Goal: Task Accomplishment & Management: Complete application form

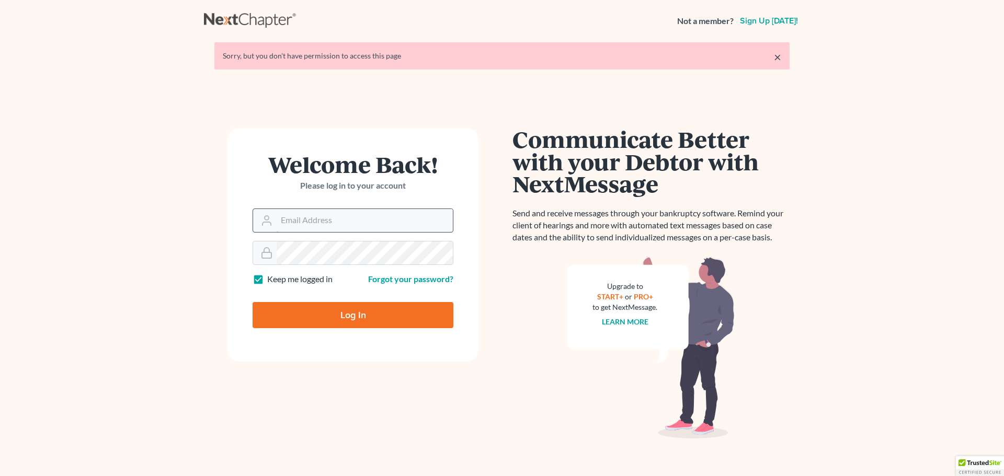
click at [363, 221] on input "Email Address" at bounding box center [364, 220] width 176 height 23
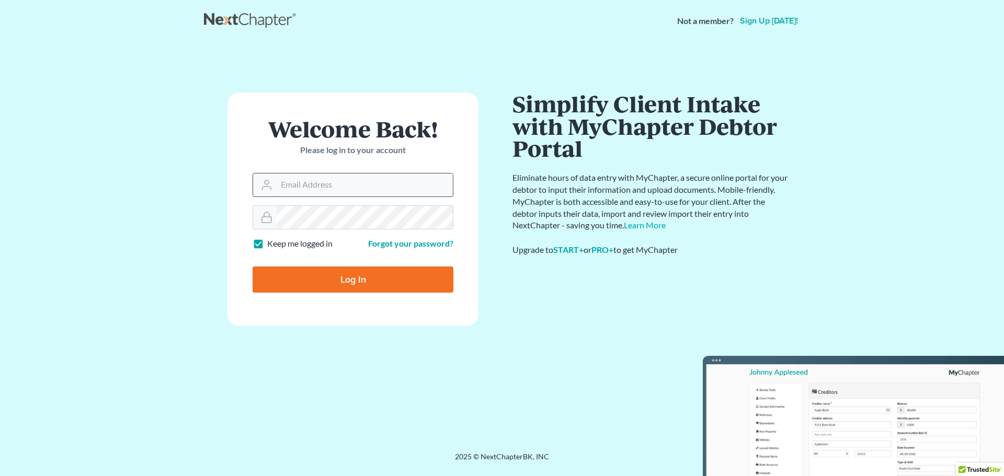
type input "[EMAIL_ADDRESS][DOMAIN_NAME]"
click at [319, 278] on input "Log In" at bounding box center [352, 280] width 201 height 26
type input "Thinking..."
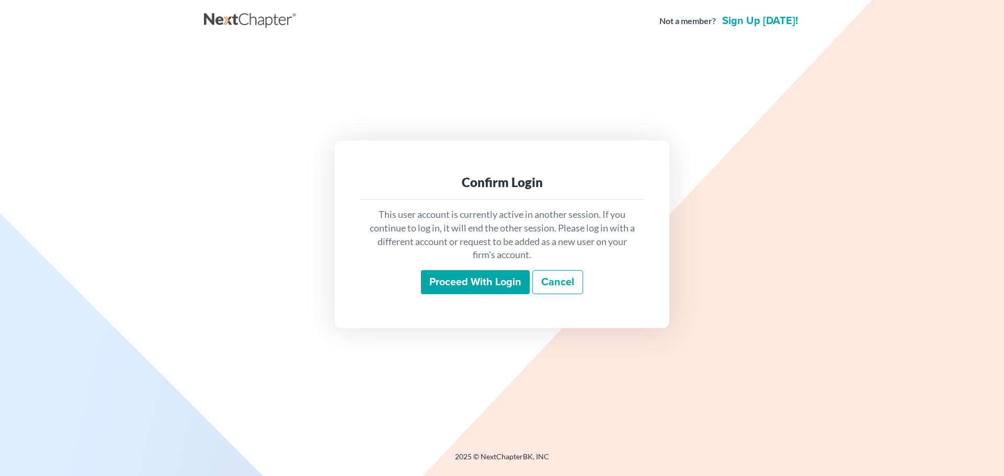
click at [467, 284] on input "Proceed with login" at bounding box center [475, 282] width 109 height 24
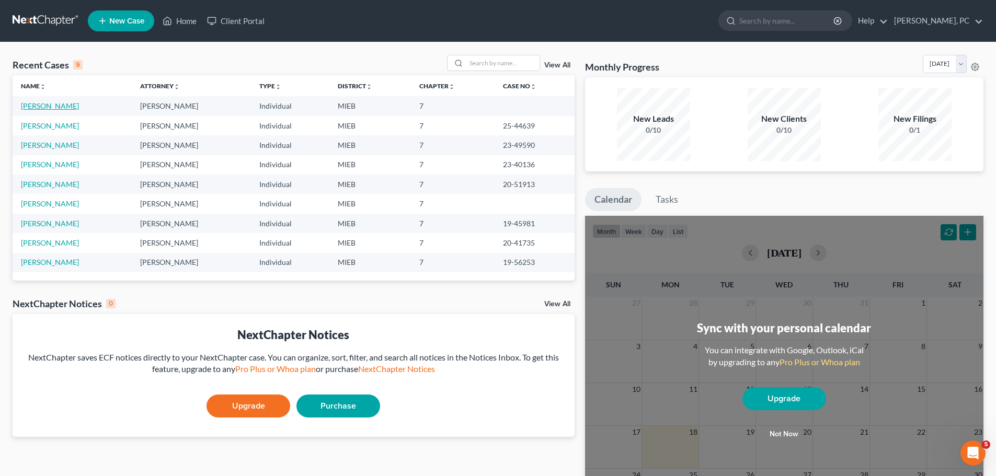
click at [47, 107] on link "White, Justin" at bounding box center [50, 105] width 58 height 9
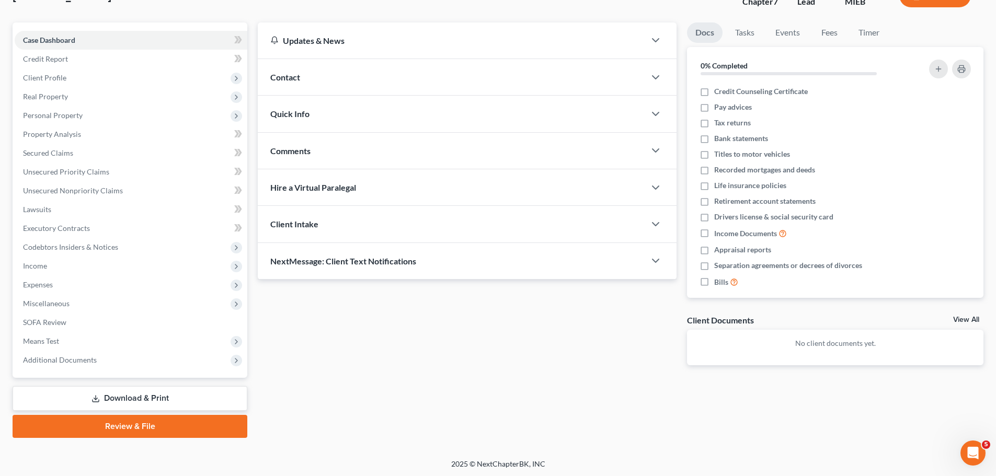
scroll to position [79, 0]
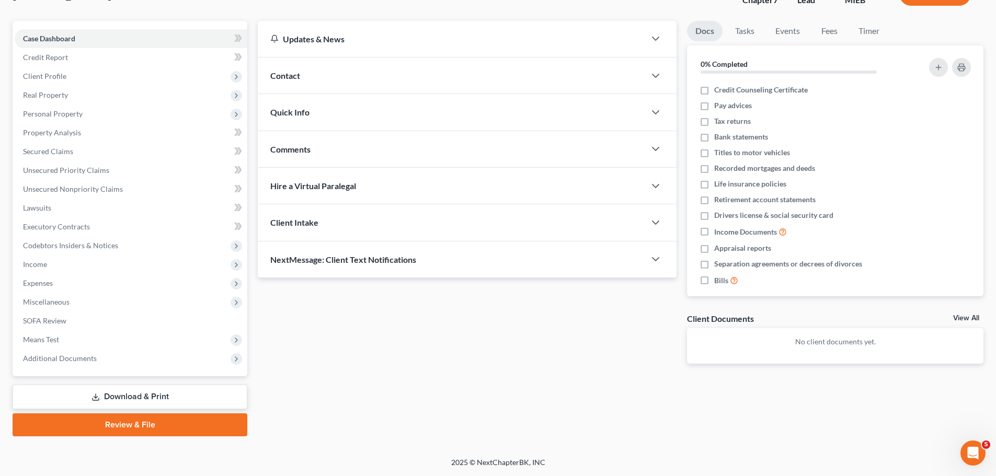
click at [135, 393] on link "Download & Print" at bounding box center [130, 397] width 235 height 25
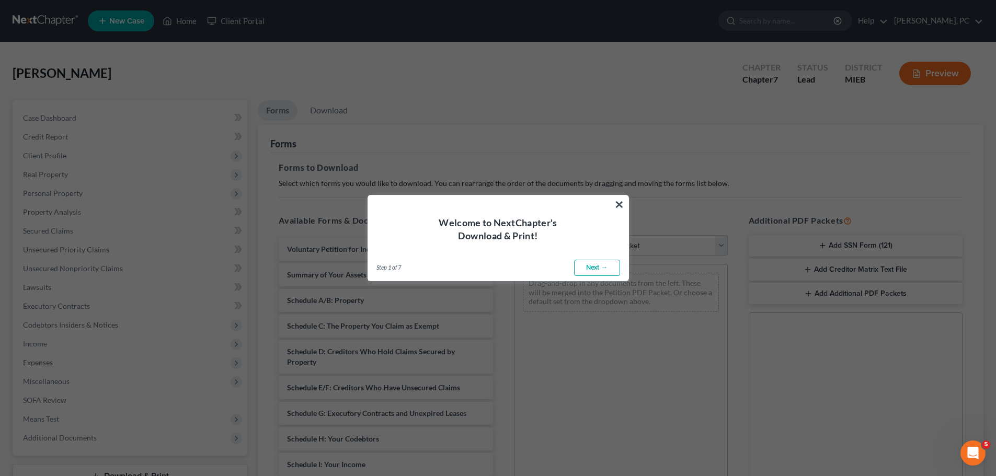
click at [586, 269] on link "Next →" at bounding box center [597, 268] width 46 height 17
select select "0"
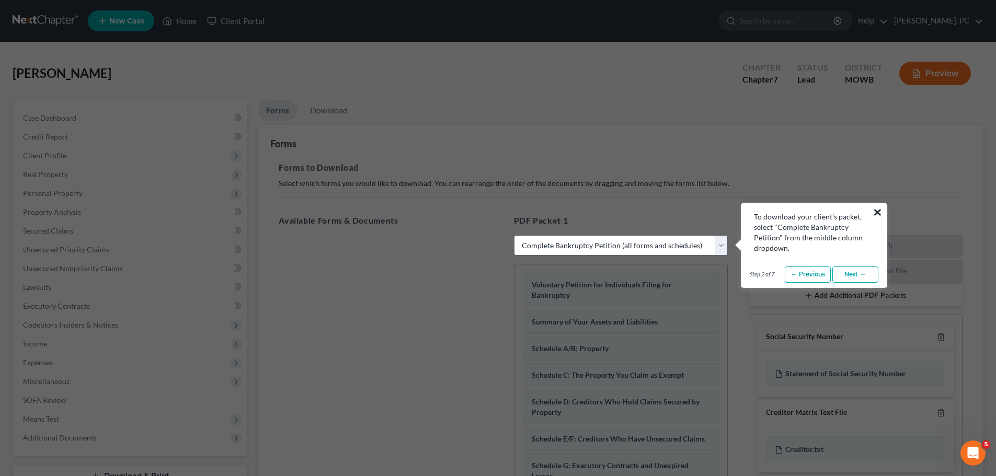
click at [876, 211] on button "×" at bounding box center [877, 212] width 10 height 17
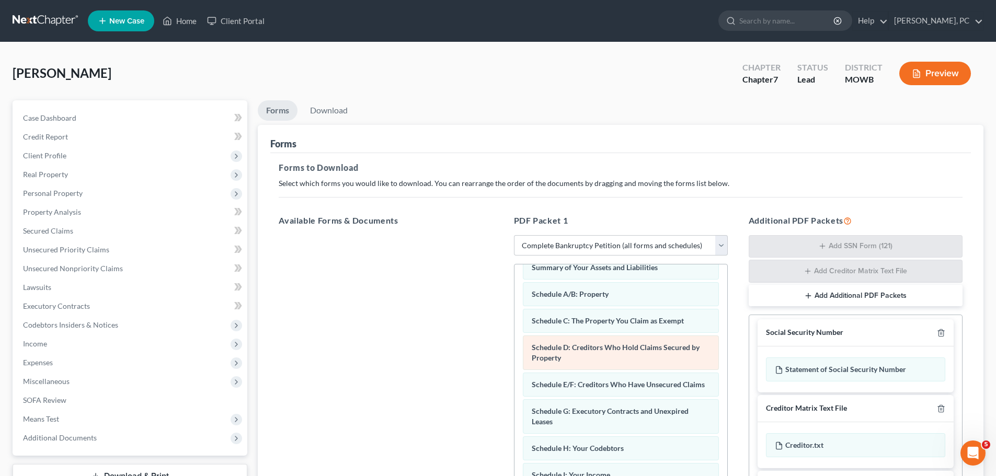
scroll to position [157, 0]
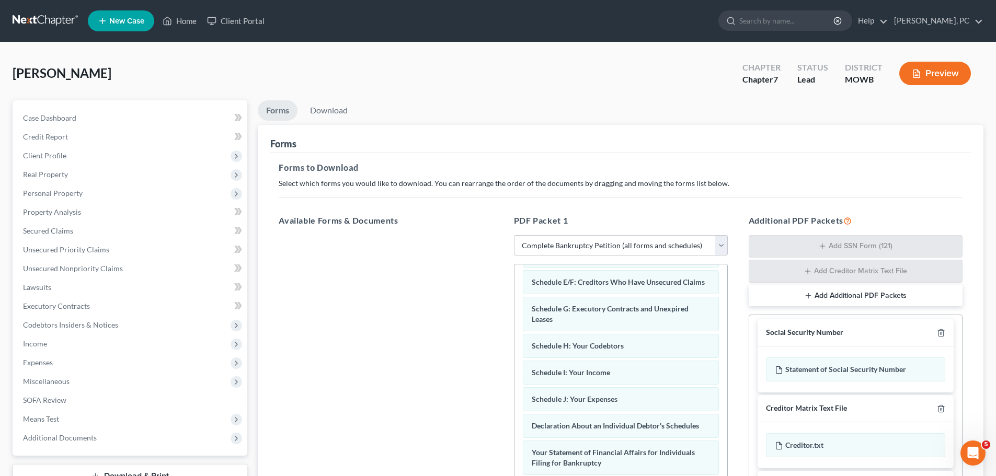
click at [817, 333] on div "Social Security Number" at bounding box center [804, 333] width 77 height 10
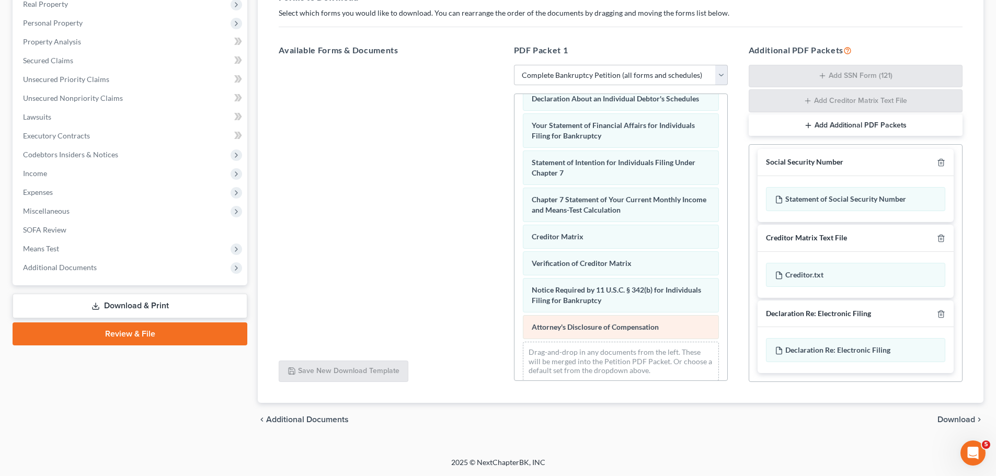
scroll to position [333, 0]
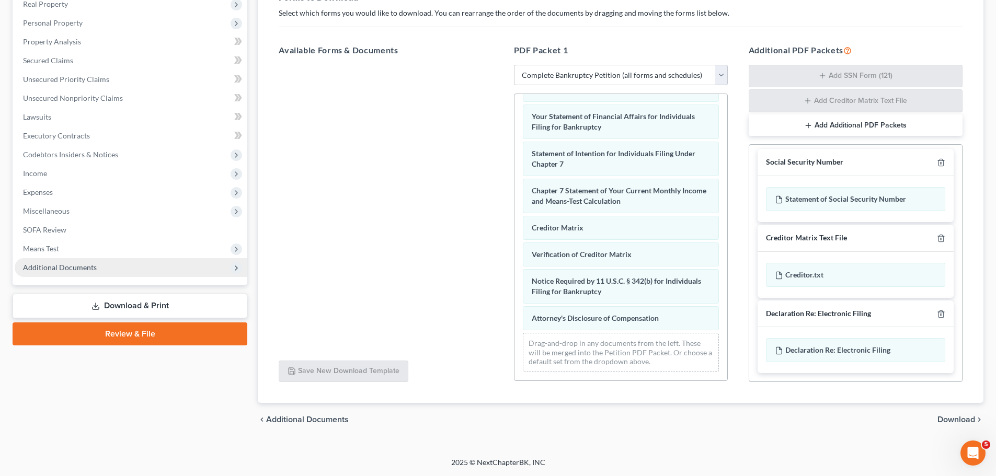
click at [89, 266] on span "Additional Documents" at bounding box center [60, 267] width 74 height 9
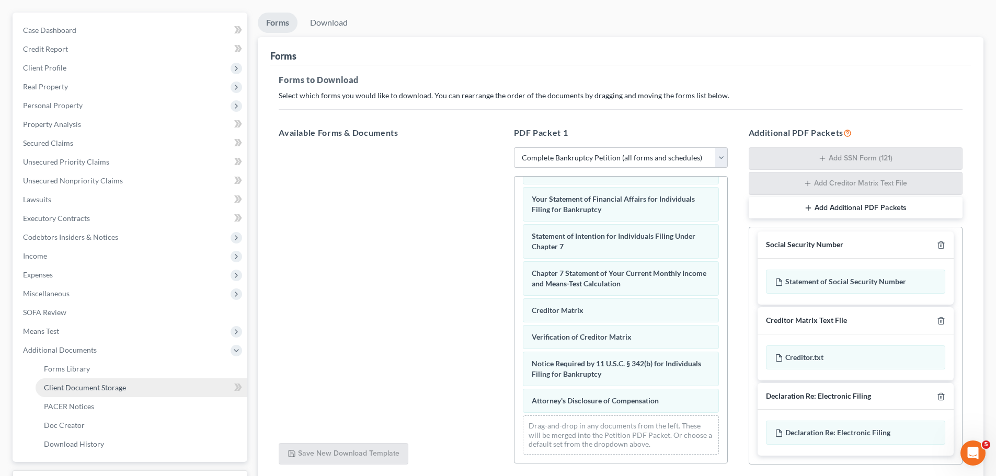
scroll to position [69, 0]
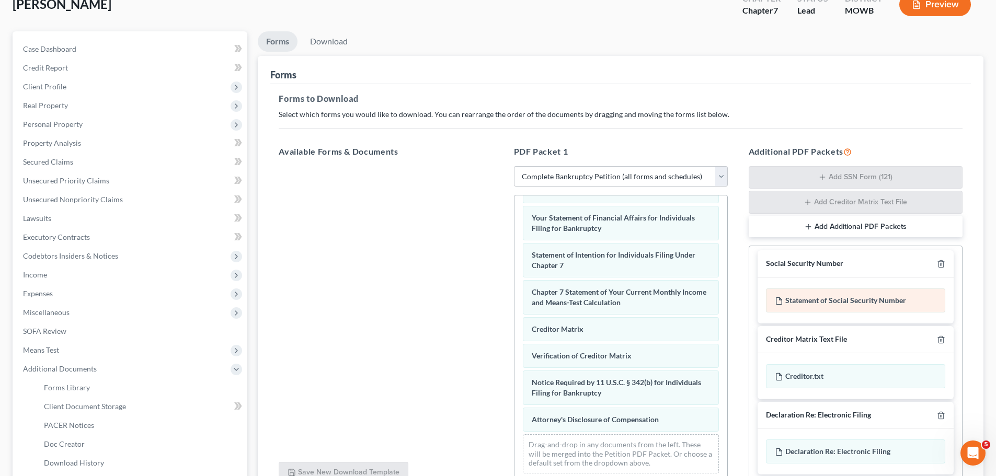
click at [826, 299] on div "Statement of Social Security Number" at bounding box center [855, 301] width 179 height 24
drag, startPoint x: 826, startPoint y: 299, endPoint x: 891, endPoint y: 319, distance: 67.3
click at [885, 323] on div "Statement of Social Security Number" at bounding box center [855, 301] width 196 height 46
click at [927, 301] on div "Statement of Social Security Number" at bounding box center [855, 301] width 179 height 24
click at [887, 298] on div "Statement of Social Security Number" at bounding box center [855, 301] width 179 height 24
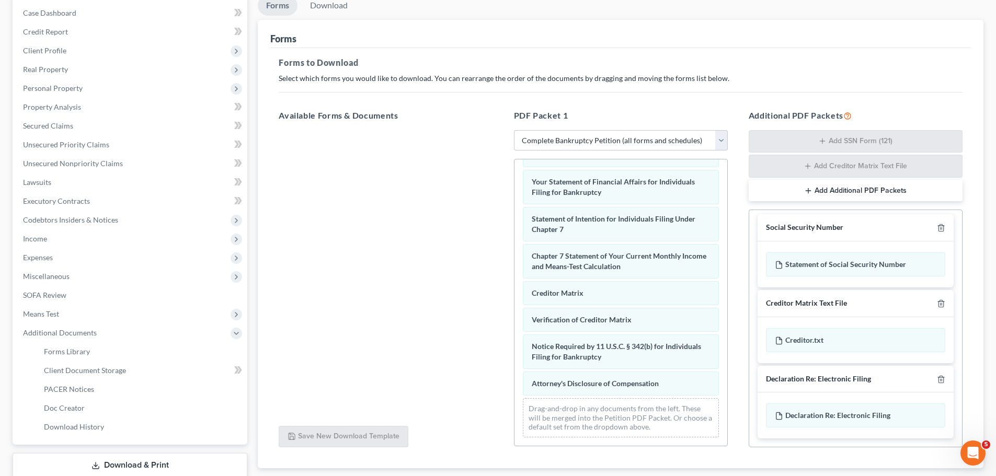
scroll to position [174, 0]
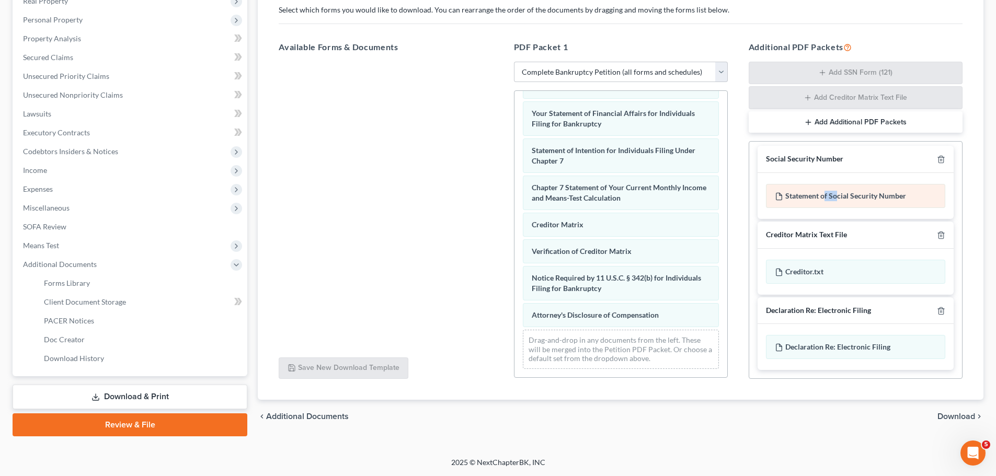
drag, startPoint x: 834, startPoint y: 196, endPoint x: 850, endPoint y: 193, distance: 16.4
click at [837, 198] on div "Statement of Social Security Number" at bounding box center [855, 196] width 179 height 24
click at [873, 193] on div "Statement of Social Security Number" at bounding box center [855, 196] width 179 height 24
click at [825, 199] on div "Statement of Social Security Number" at bounding box center [855, 196] width 179 height 24
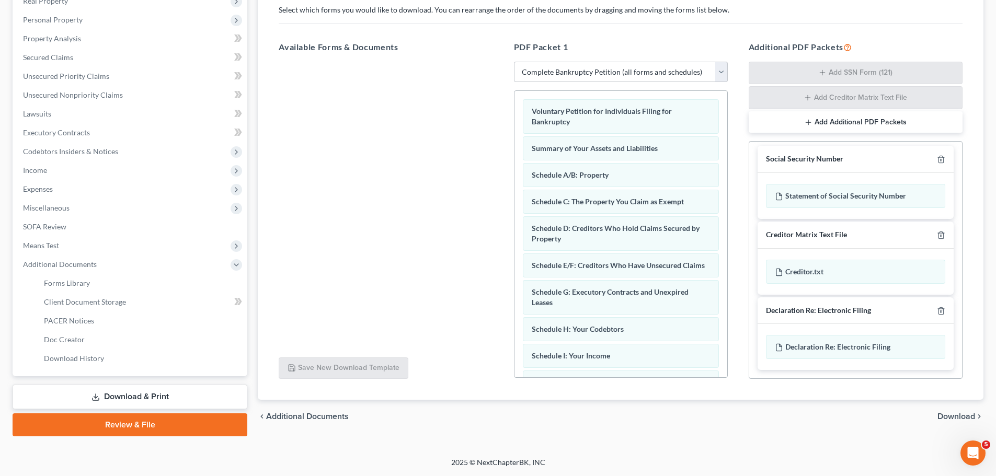
click at [160, 395] on link "Download & Print" at bounding box center [130, 397] width 235 height 25
click at [124, 394] on link "Download & Print" at bounding box center [130, 397] width 235 height 25
click at [120, 422] on link "Review & File" at bounding box center [130, 424] width 235 height 23
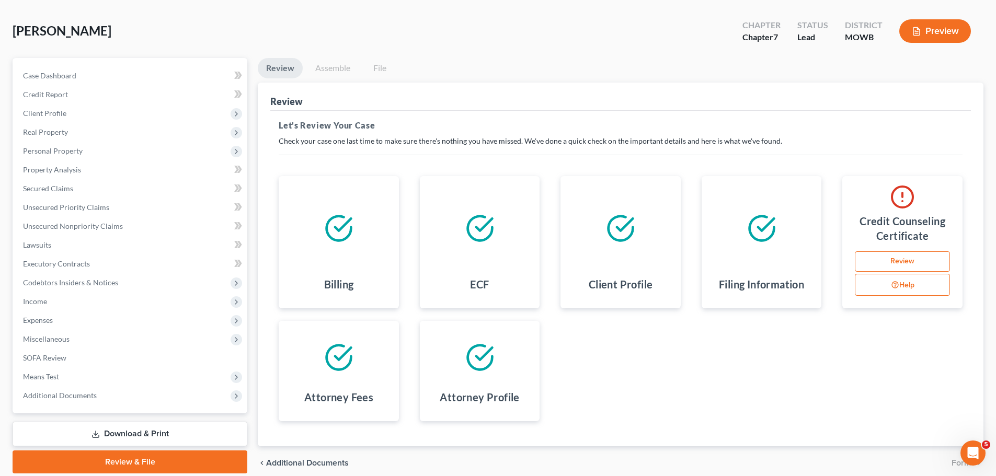
scroll to position [86, 0]
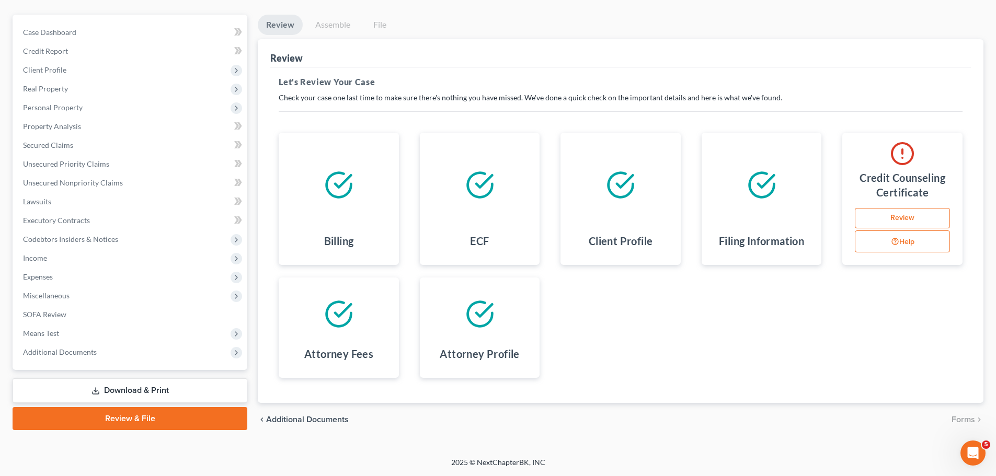
click at [896, 216] on link "Review" at bounding box center [902, 218] width 95 height 21
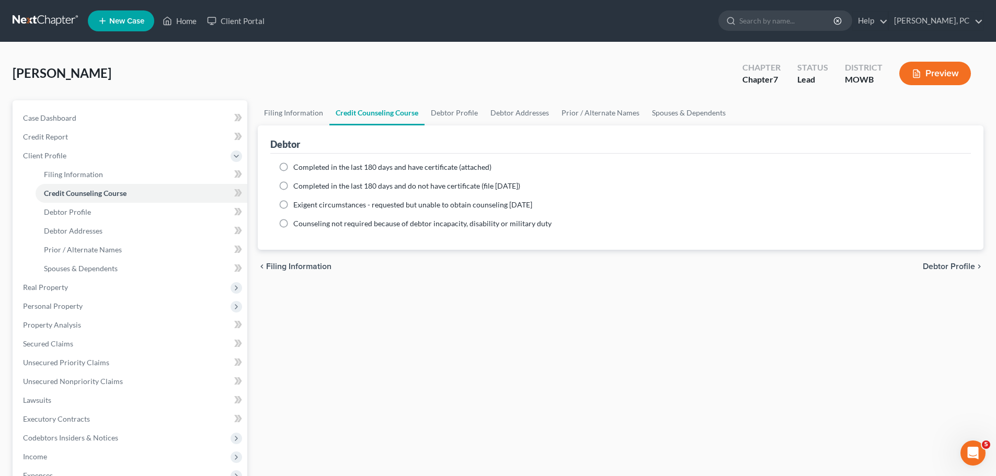
click at [293, 166] on label "Completed in the last 180 days and have certificate (attached)" at bounding box center [392, 167] width 198 height 10
click at [297, 166] on input "Completed in the last 180 days and have certificate (attached)" at bounding box center [300, 165] width 7 height 7
radio input "true"
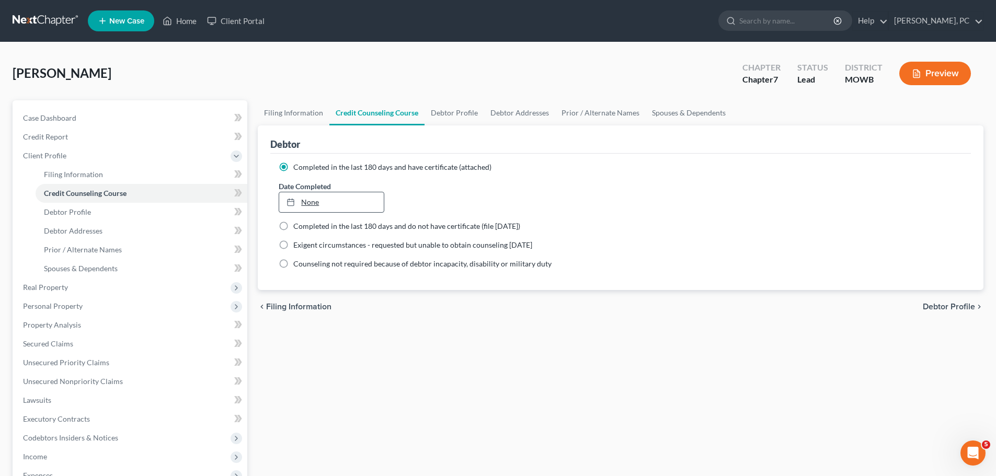
click at [318, 200] on link "None" at bounding box center [331, 202] width 104 height 20
type input "8/18/2025"
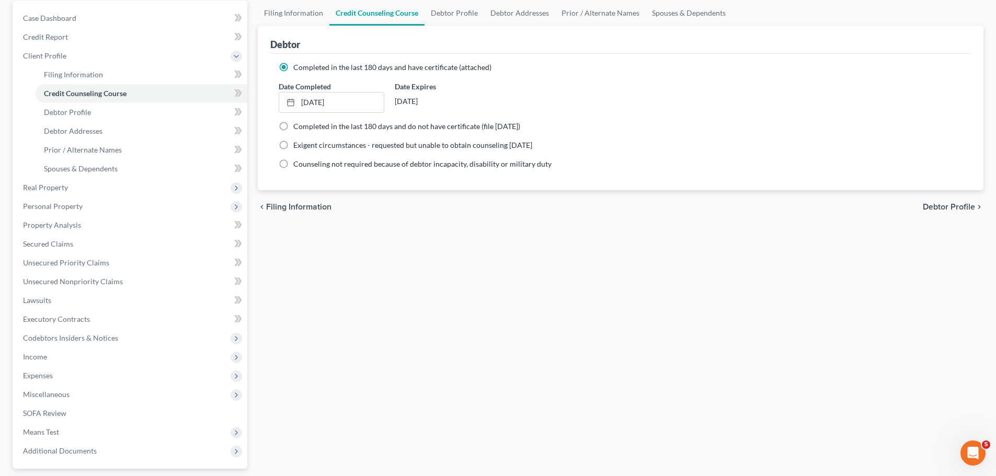
scroll to position [105, 0]
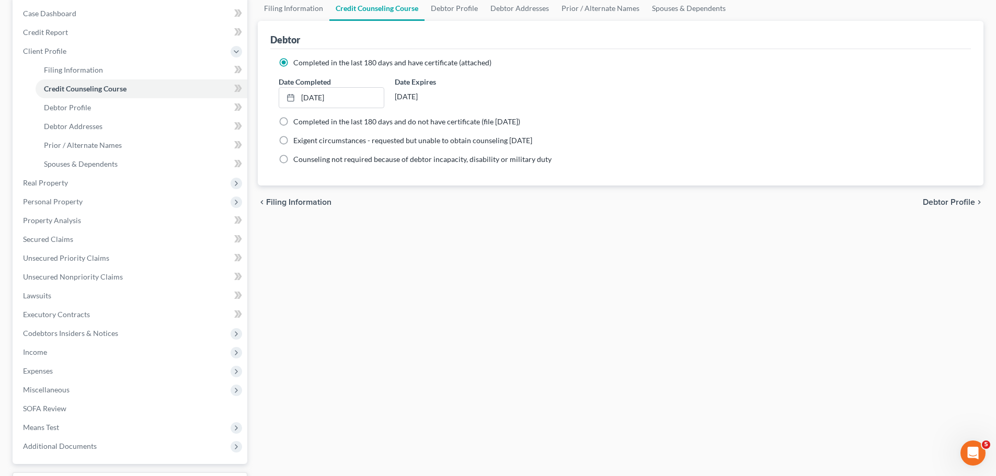
click at [949, 201] on span "Debtor Profile" at bounding box center [949, 202] width 52 height 8
select select "0"
select select "1"
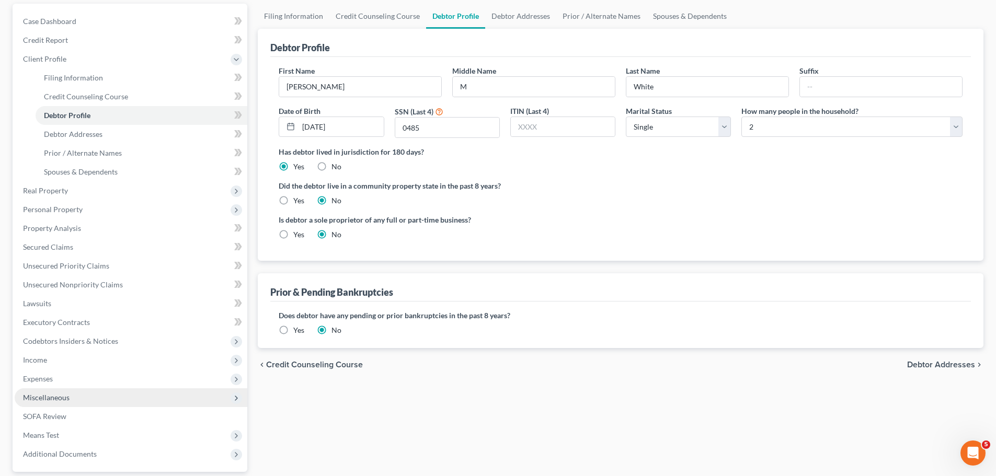
scroll to position [157, 0]
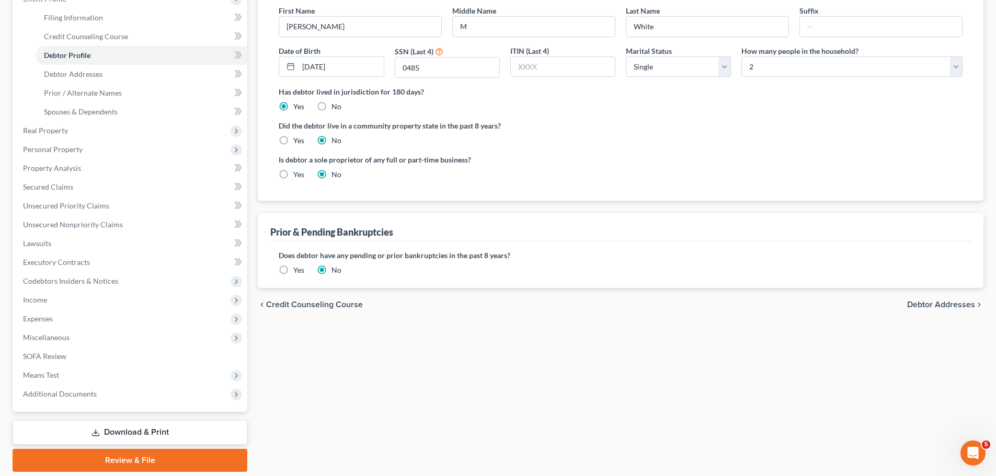
click at [129, 460] on link "Review & File" at bounding box center [130, 460] width 235 height 23
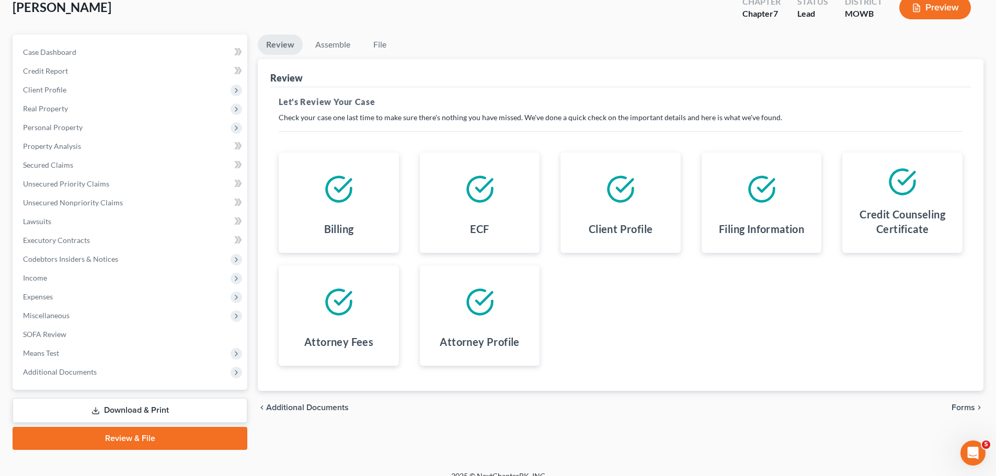
scroll to position [79, 0]
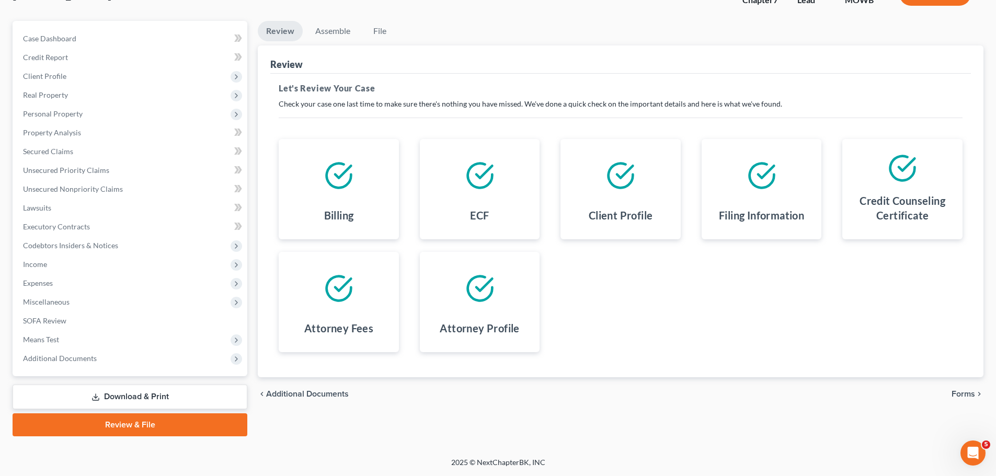
click at [128, 422] on link "Review & File" at bounding box center [130, 424] width 235 height 23
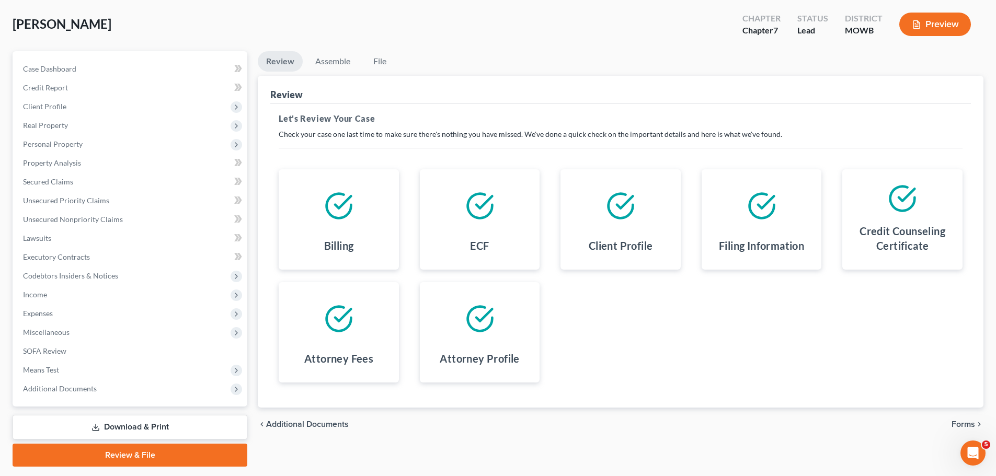
scroll to position [0, 0]
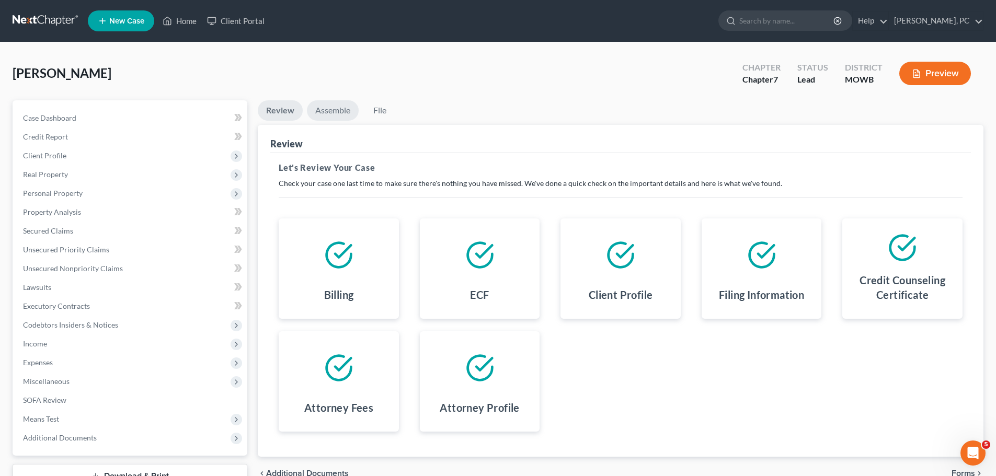
click at [332, 111] on link "Assemble" at bounding box center [333, 110] width 52 height 20
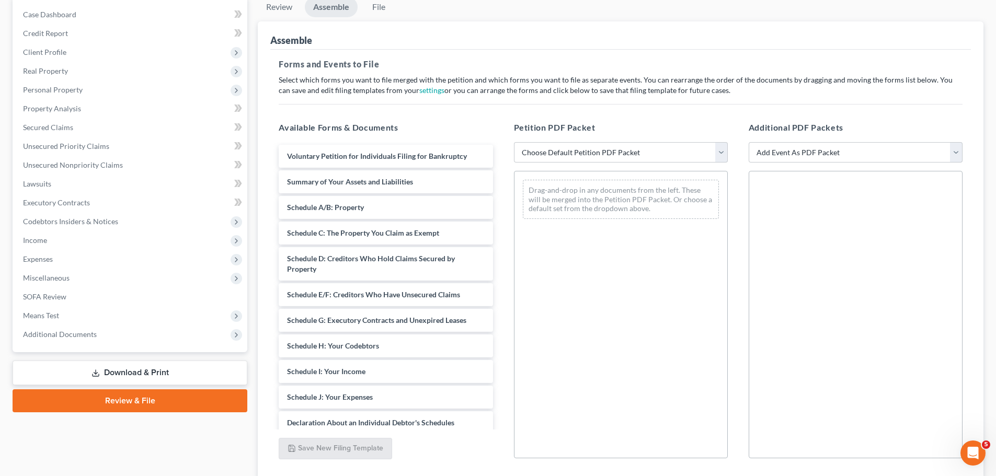
scroll to position [105, 0]
click at [603, 151] on select "Choose Default Petition PDF Packet Emergency Filing (Voluntary Petition and Cre…" at bounding box center [621, 151] width 214 height 21
click at [514, 141] on select "Choose Default Petition PDF Packet Emergency Filing (Voluntary Petition and Cre…" at bounding box center [621, 151] width 214 height 21
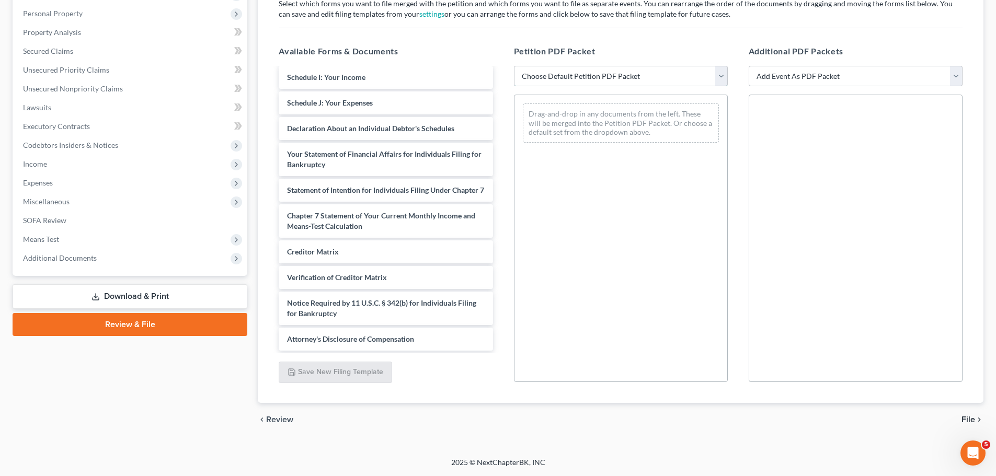
scroll to position [228, 0]
click at [957, 73] on select "Add Event As PDF Packet Affidavit re: NO Tax Returns Amended Matrix Adding Cred…" at bounding box center [855, 76] width 214 height 21
click at [793, 439] on div "Petition Navigation Case Dashboard Payments Invoices Payments Payments Credit R…" at bounding box center [498, 183] width 971 height 525
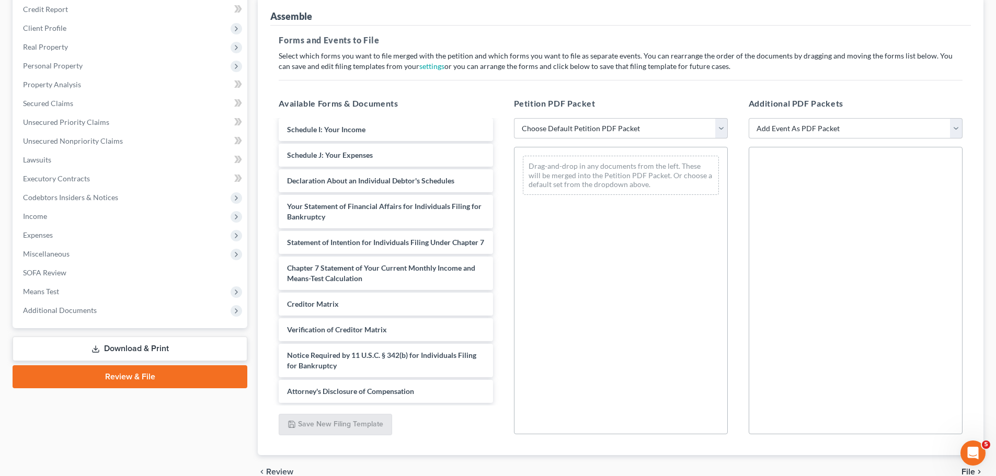
scroll to position [180, 0]
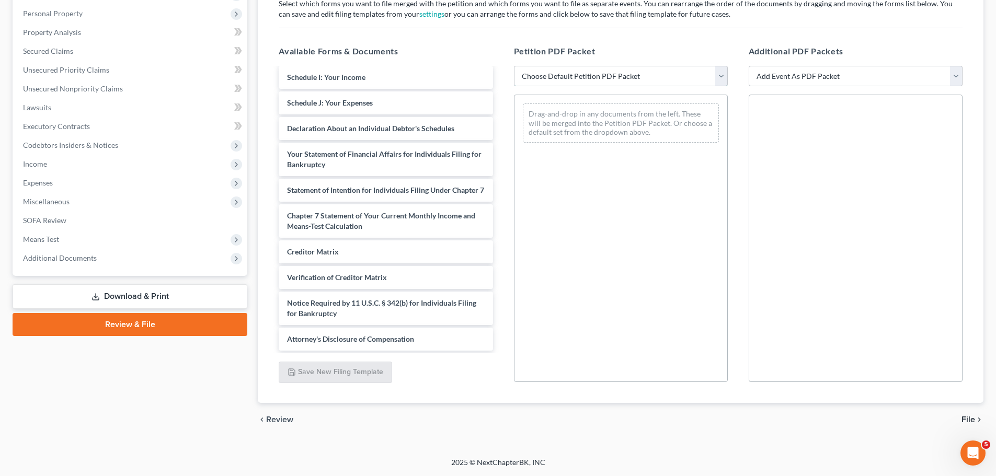
click at [583, 77] on select "Choose Default Petition PDF Packet Emergency Filing (Voluntary Petition and Cre…" at bounding box center [621, 76] width 214 height 21
select select "2"
click at [514, 66] on select "Choose Default Petition PDF Packet Emergency Filing (Voluntary Petition and Cre…" at bounding box center [621, 76] width 214 height 21
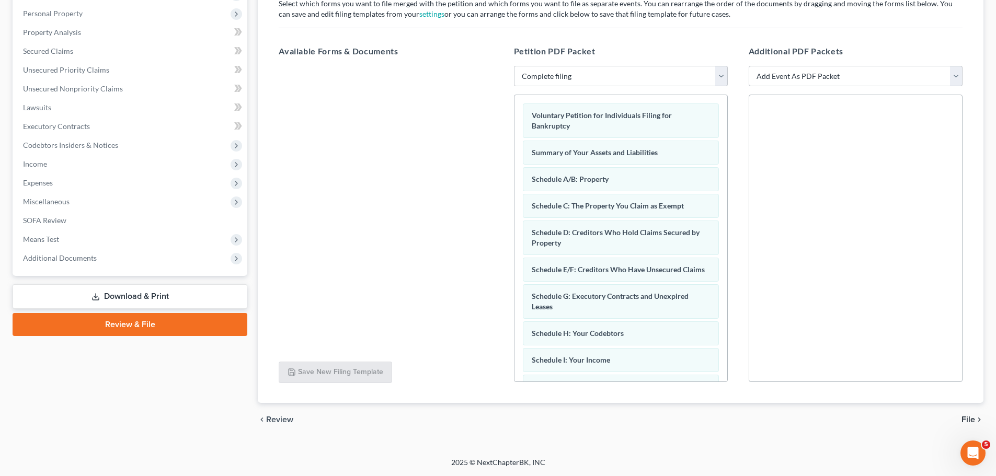
click at [131, 327] on link "Review & File" at bounding box center [130, 324] width 235 height 23
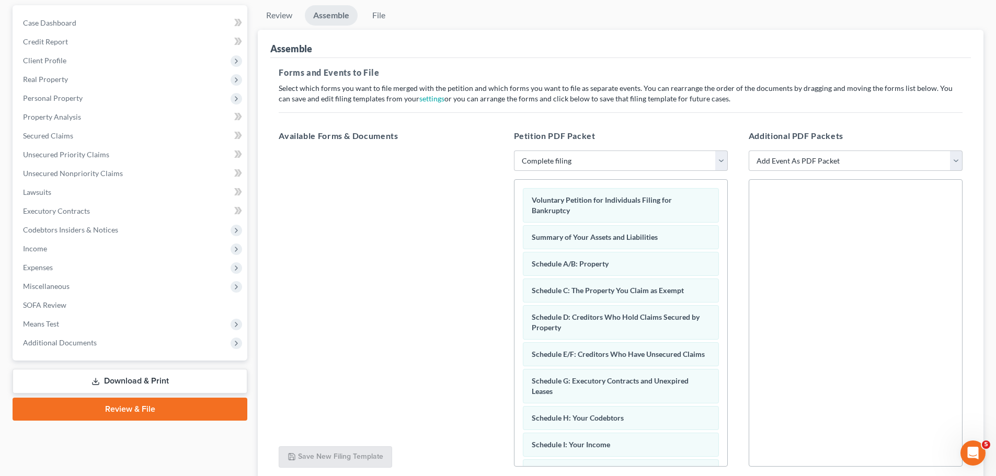
scroll to position [0, 0]
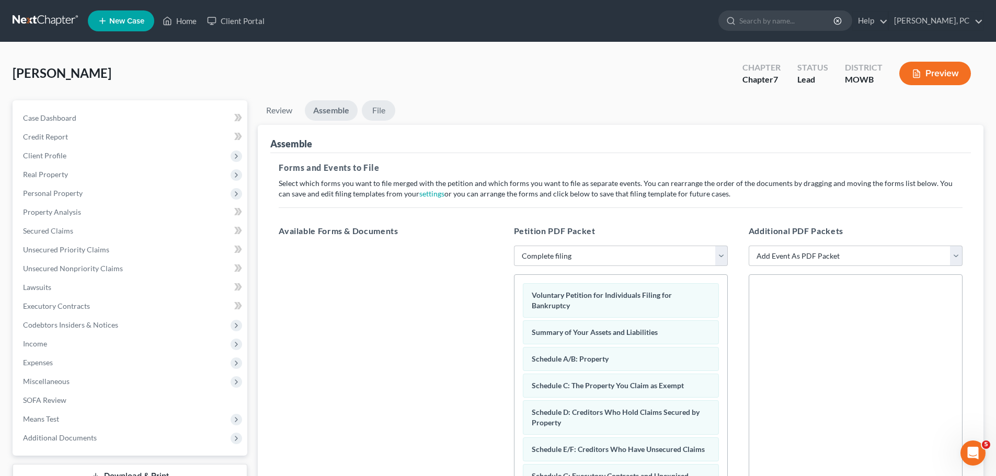
click at [381, 110] on link "File" at bounding box center [378, 110] width 33 height 20
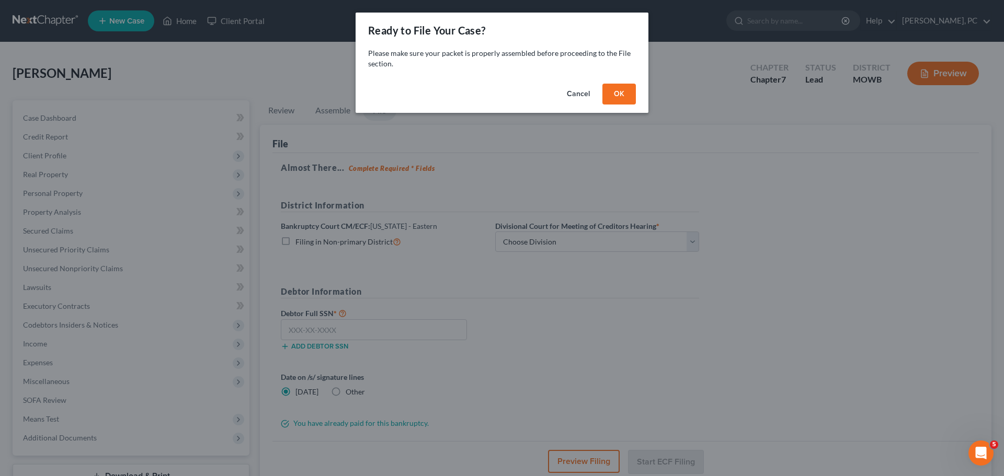
click at [618, 94] on button "OK" at bounding box center [618, 94] width 33 height 21
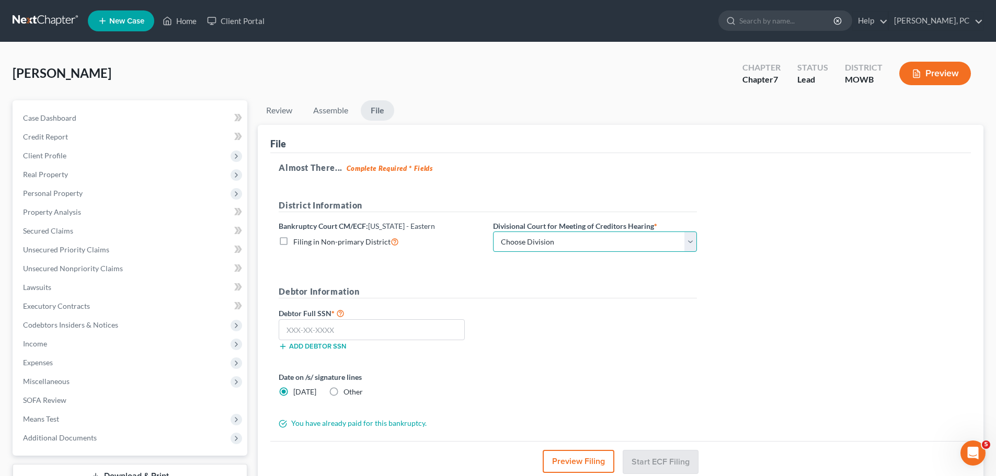
click at [688, 241] on select "Choose Division Central Southern Southwestern St. Joseph Western" at bounding box center [595, 242] width 204 height 21
select select "1"
click at [493, 232] on select "Choose Division Central Southern Southwestern St. Joseph Western" at bounding box center [595, 242] width 204 height 21
click at [358, 330] on input "text" at bounding box center [372, 329] width 186 height 21
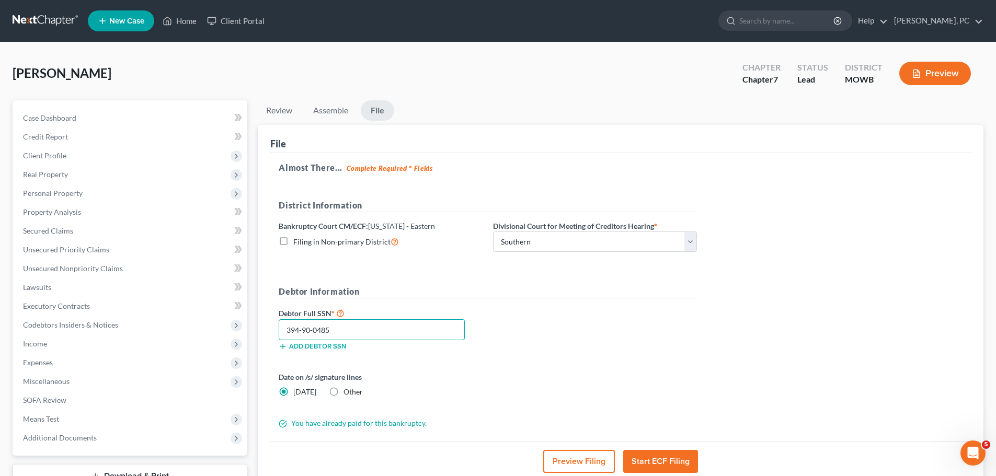
type input "394-90-0485"
click at [540, 359] on div "Debtor Full SSN * 394-90-0485 Add debtor SSN" at bounding box center [487, 333] width 429 height 52
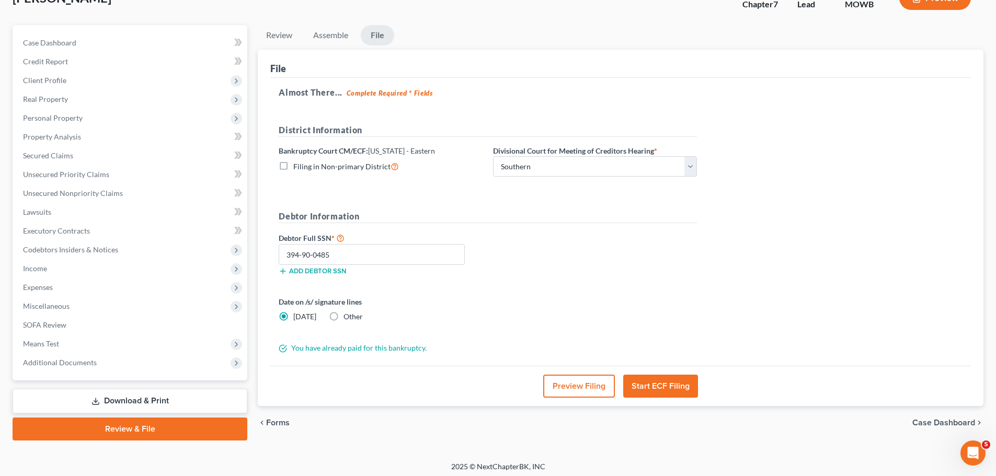
scroll to position [79, 0]
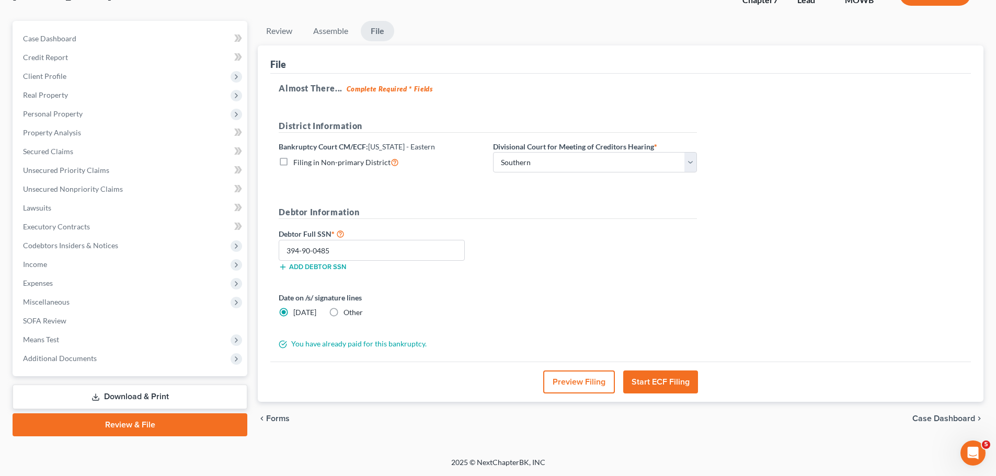
click at [653, 383] on button "Start ECF Filing" at bounding box center [660, 382] width 75 height 23
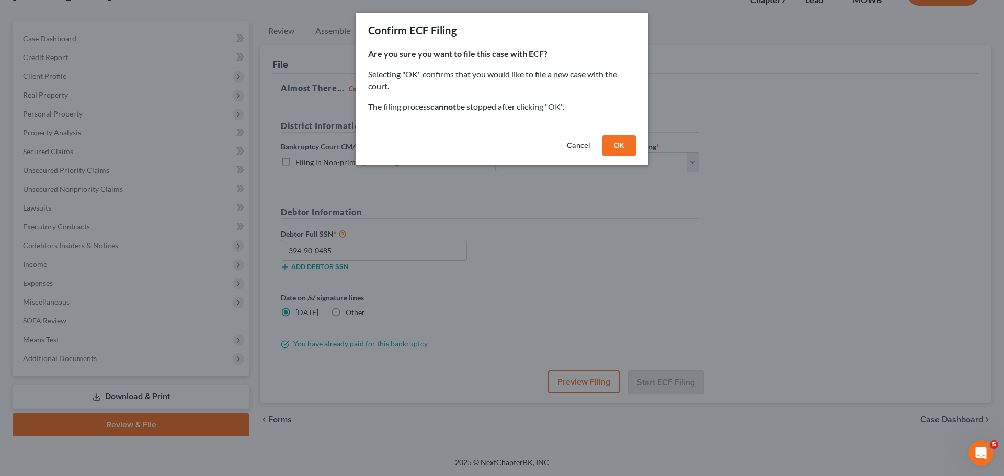
click at [618, 142] on button "OK" at bounding box center [618, 145] width 33 height 21
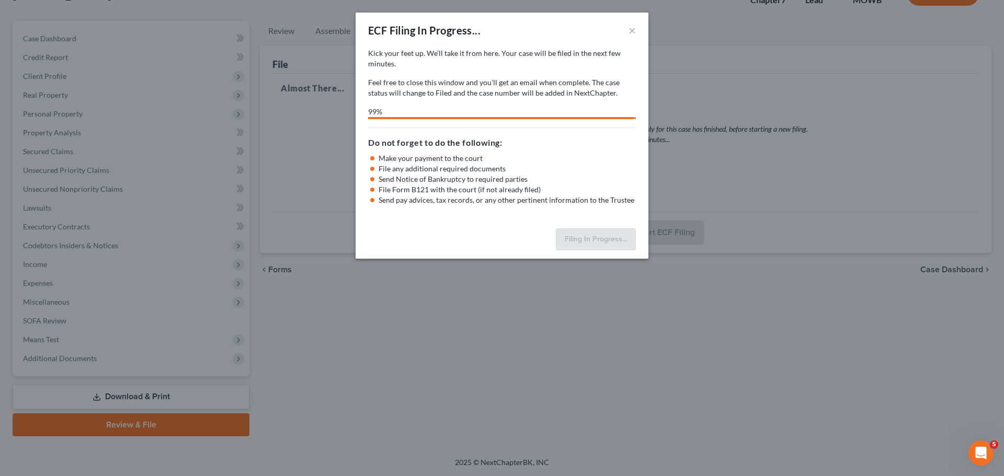
select select "1"
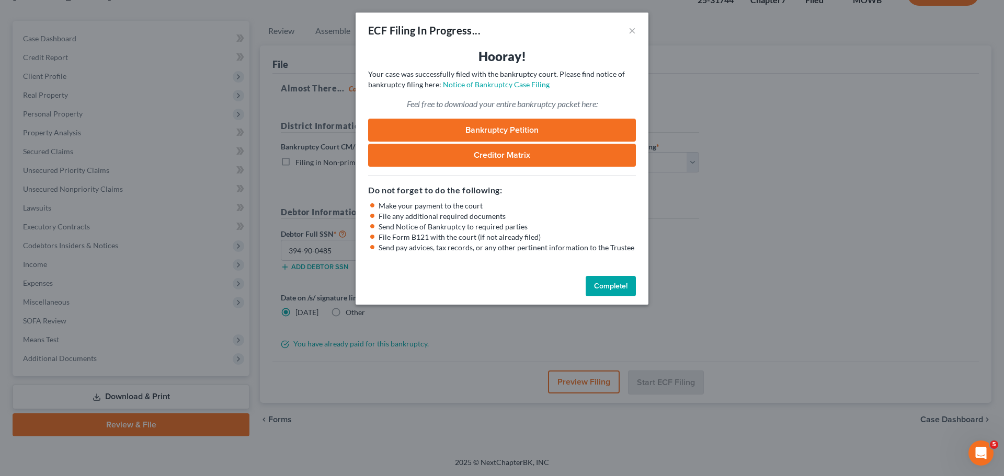
click at [492, 130] on link "Bankruptcy Petition" at bounding box center [502, 130] width 268 height 23
click at [488, 86] on link "Notice of Bankruptcy Case Filing" at bounding box center [496, 84] width 107 height 9
click at [631, 30] on button "×" at bounding box center [631, 30] width 7 height 13
